Goal: Check status

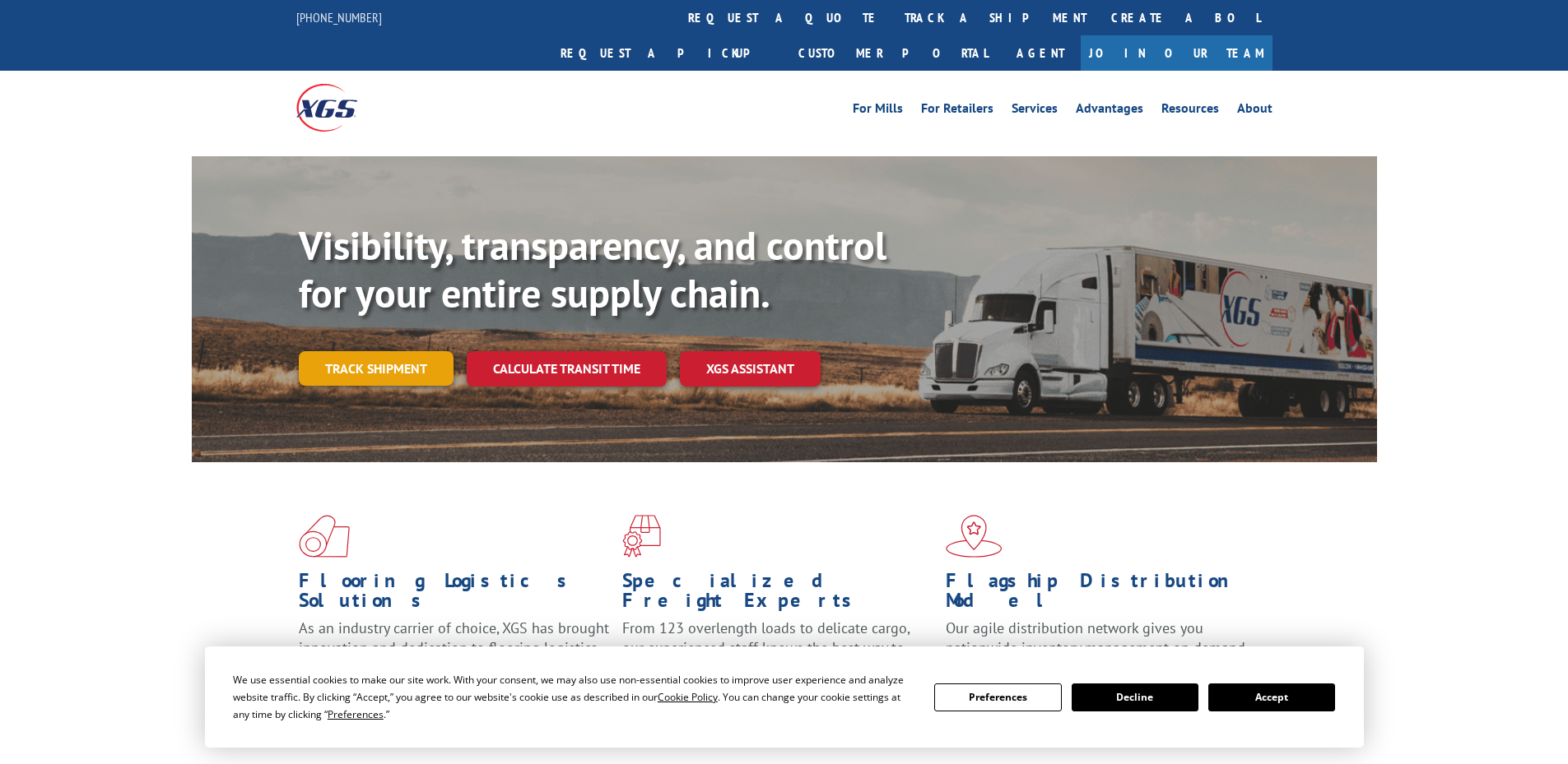
click at [417, 351] on link "Track shipment" at bounding box center [376, 368] width 154 height 35
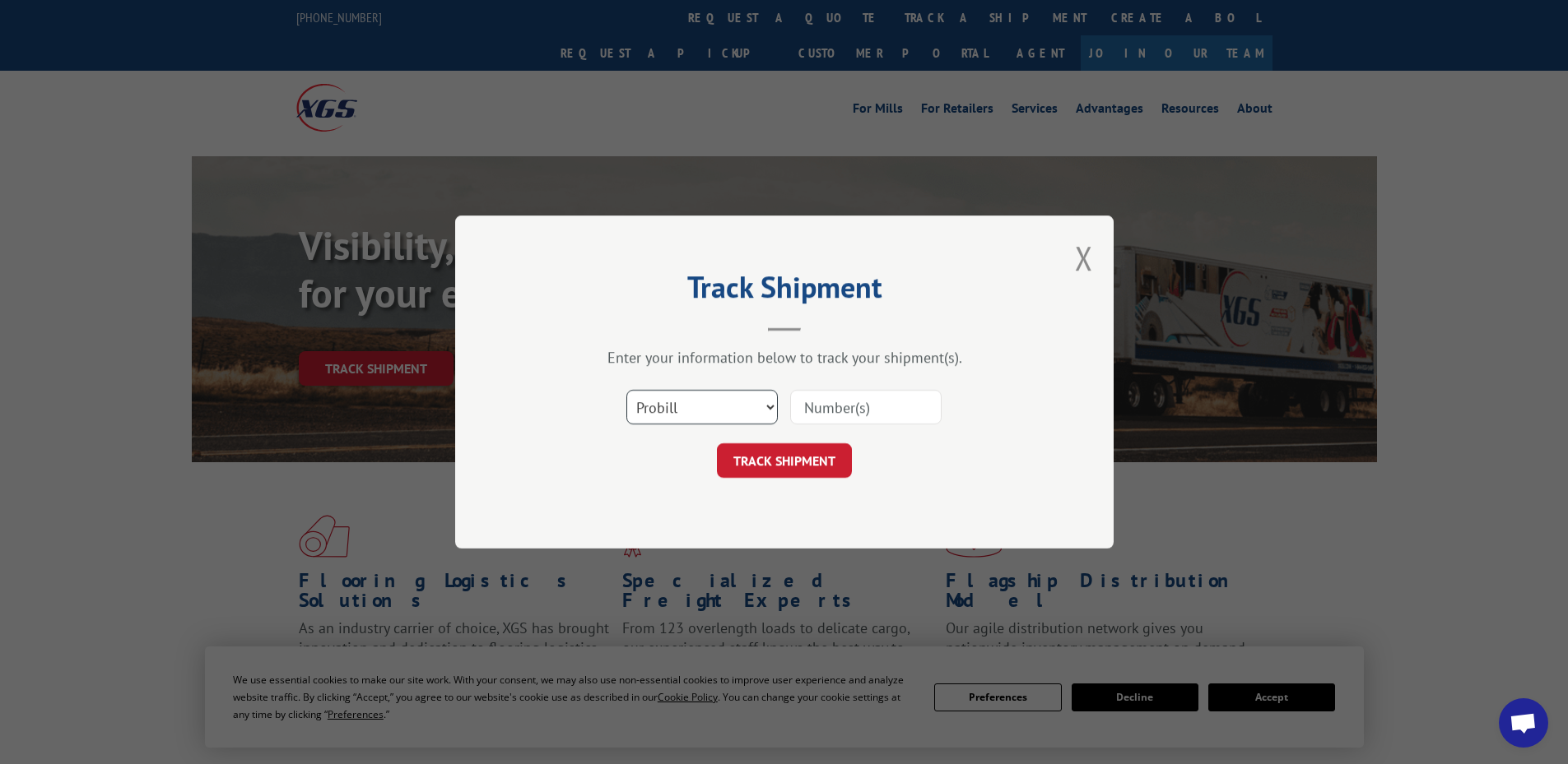
click at [732, 413] on select "Select category... Probill BOL PO" at bounding box center [702, 407] width 151 height 35
select select "po"
click at [626, 390] on select "Select category... Probill BOL PO" at bounding box center [702, 407] width 151 height 35
click at [846, 413] on input at bounding box center [865, 407] width 151 height 35
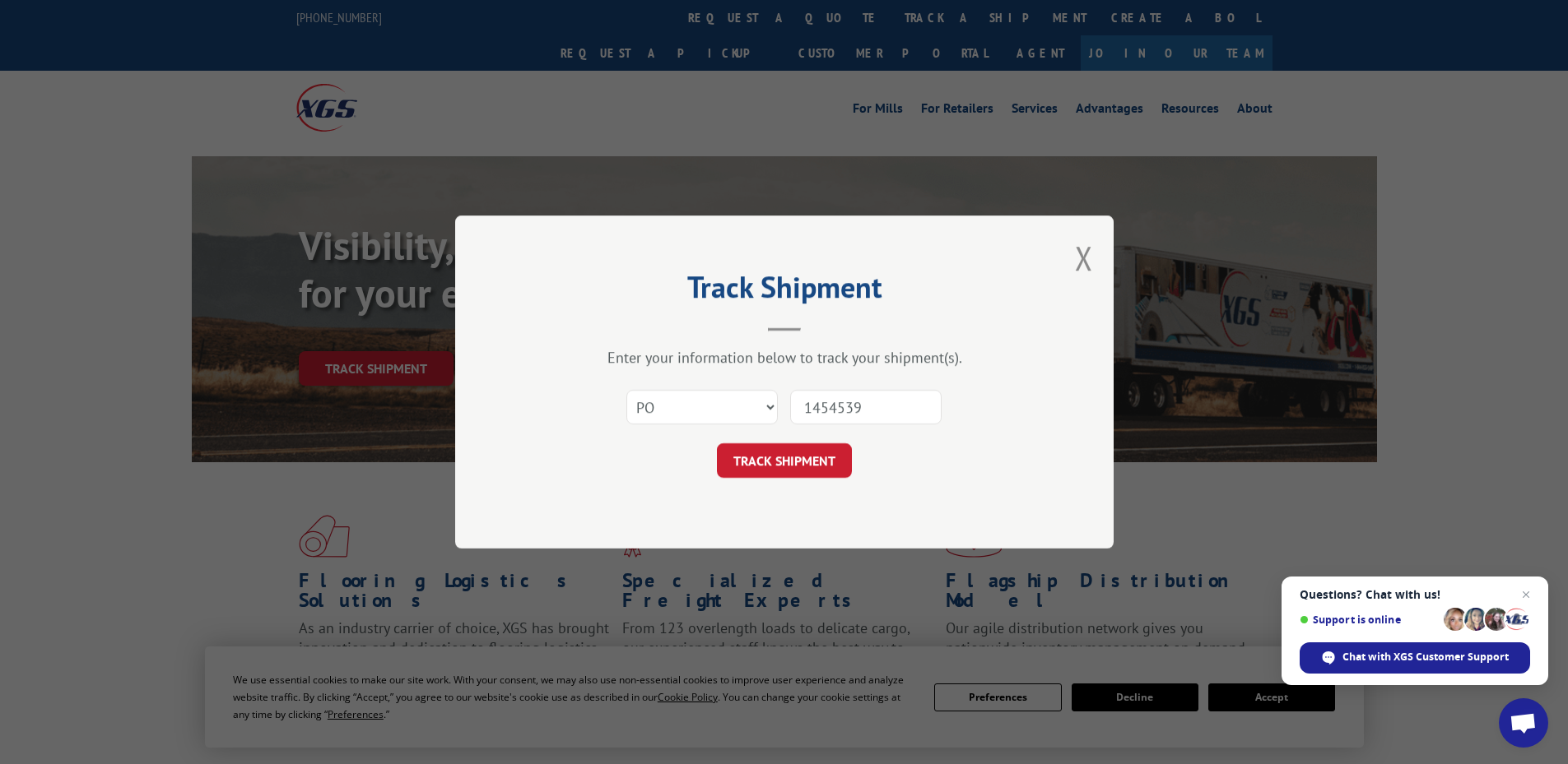
type input "14545396"
click button "TRACK SHIPMENT" at bounding box center [784, 460] width 135 height 35
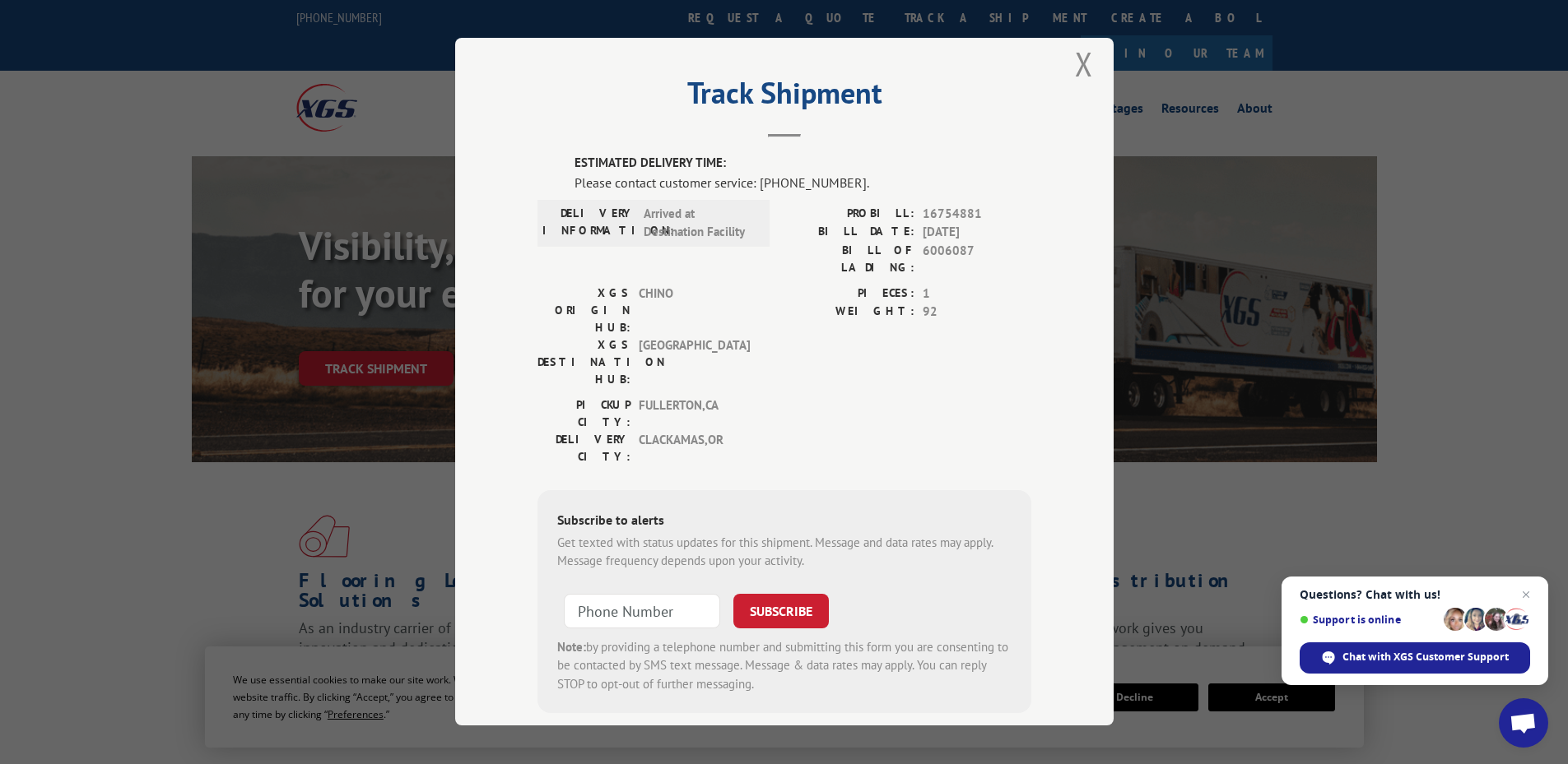
scroll to position [21, 0]
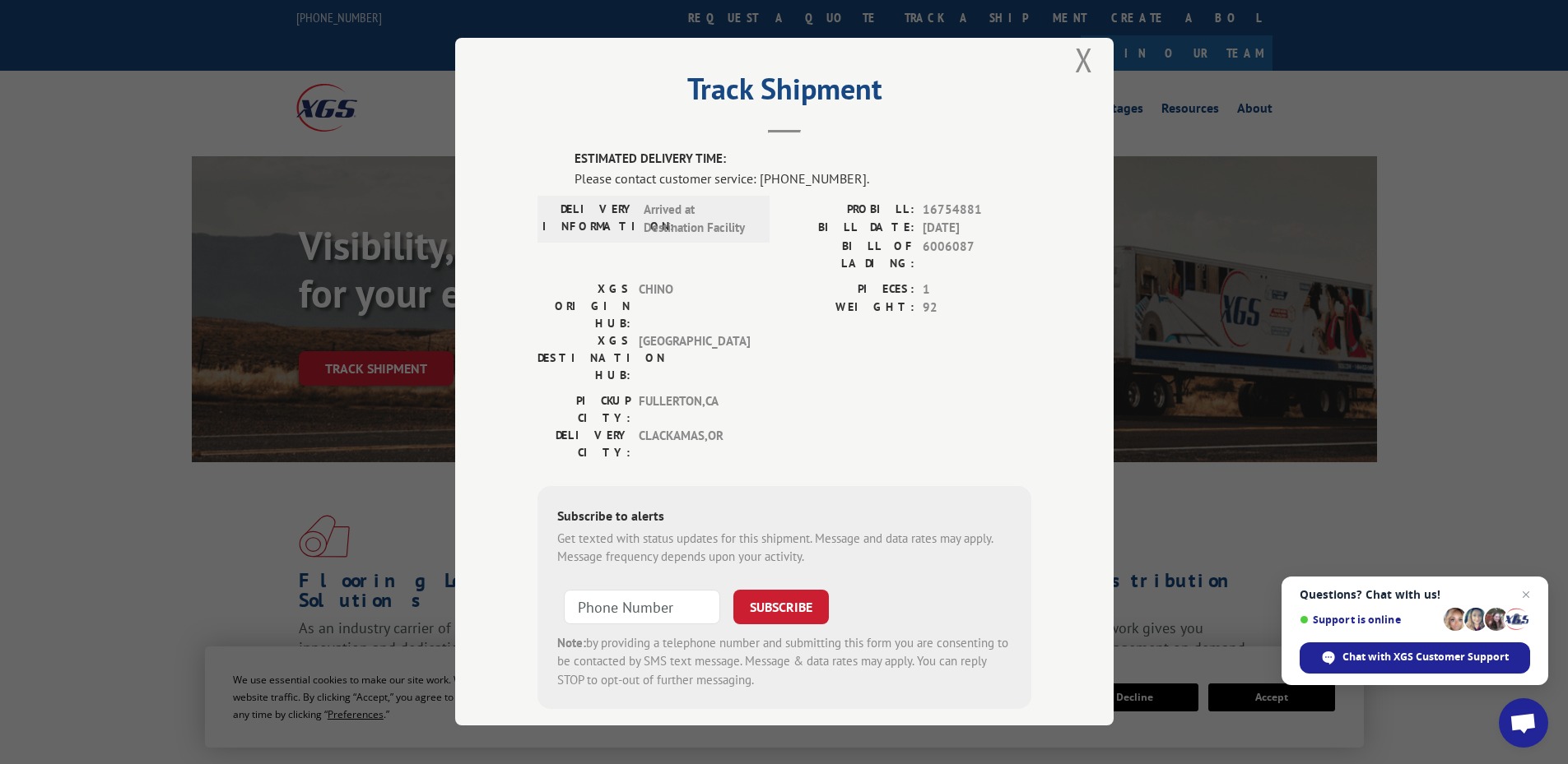
click at [1061, 61] on div "Track Shipment ESTIMATED DELIVERY TIME: Please contact customer service: [PHONE…" at bounding box center [784, 382] width 658 height 688
click at [1075, 56] on button "Close modal" at bounding box center [1083, 60] width 18 height 44
